Goal: Information Seeking & Learning: Learn about a topic

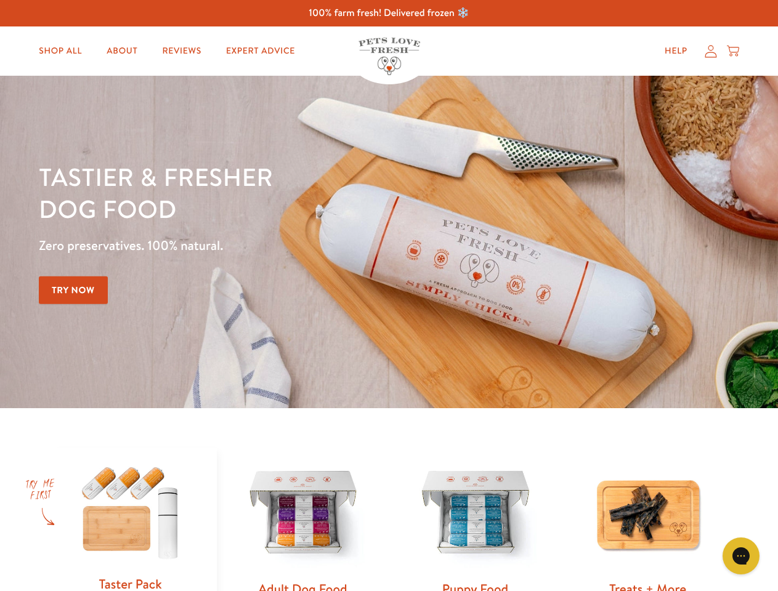
click at [389, 296] on div "Tastier & fresher dog food Zero preservatives. 100% natural. Try Now" at bounding box center [272, 242] width 467 height 163
click at [741, 556] on icon "Gorgias live chat" at bounding box center [741, 556] width 12 height 12
